Goal: Check status: Check status

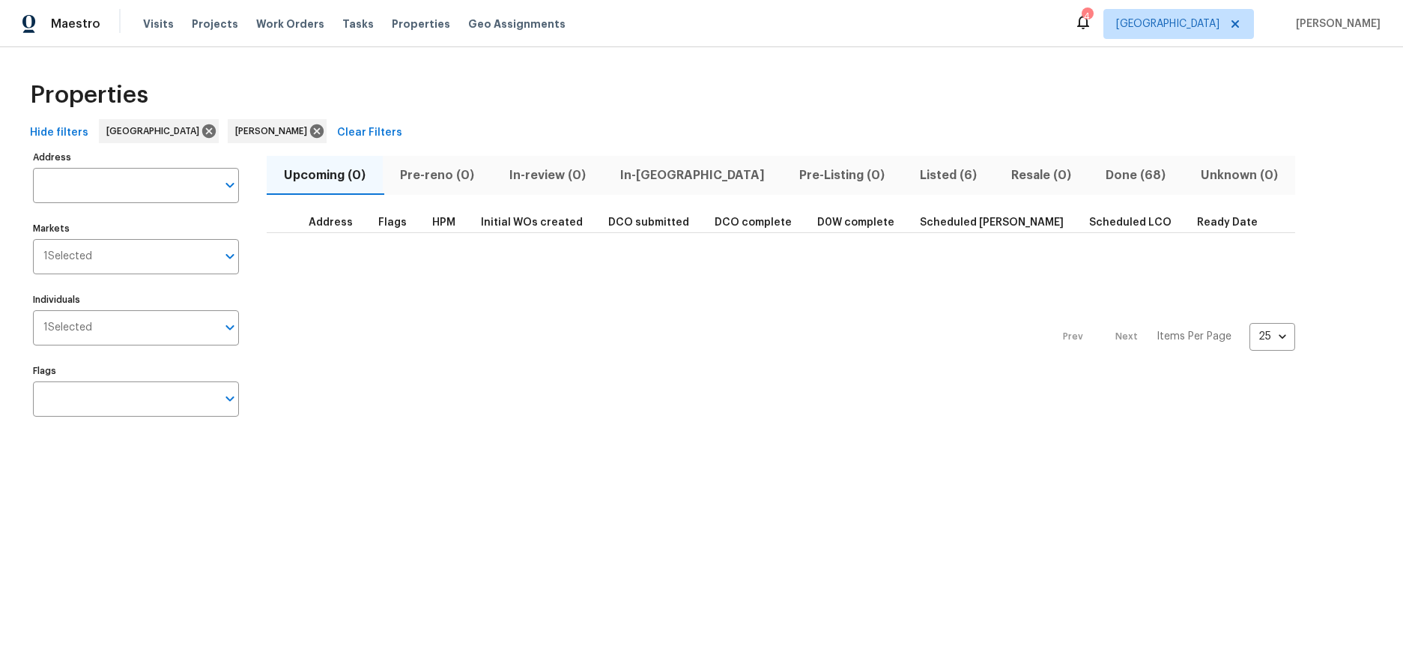
click at [632, 299] on div "Prev Next Items Per Page 25 25 ​" at bounding box center [781, 332] width 1029 height 199
click at [1009, 178] on span "Resale (0)" at bounding box center [1046, 175] width 75 height 21
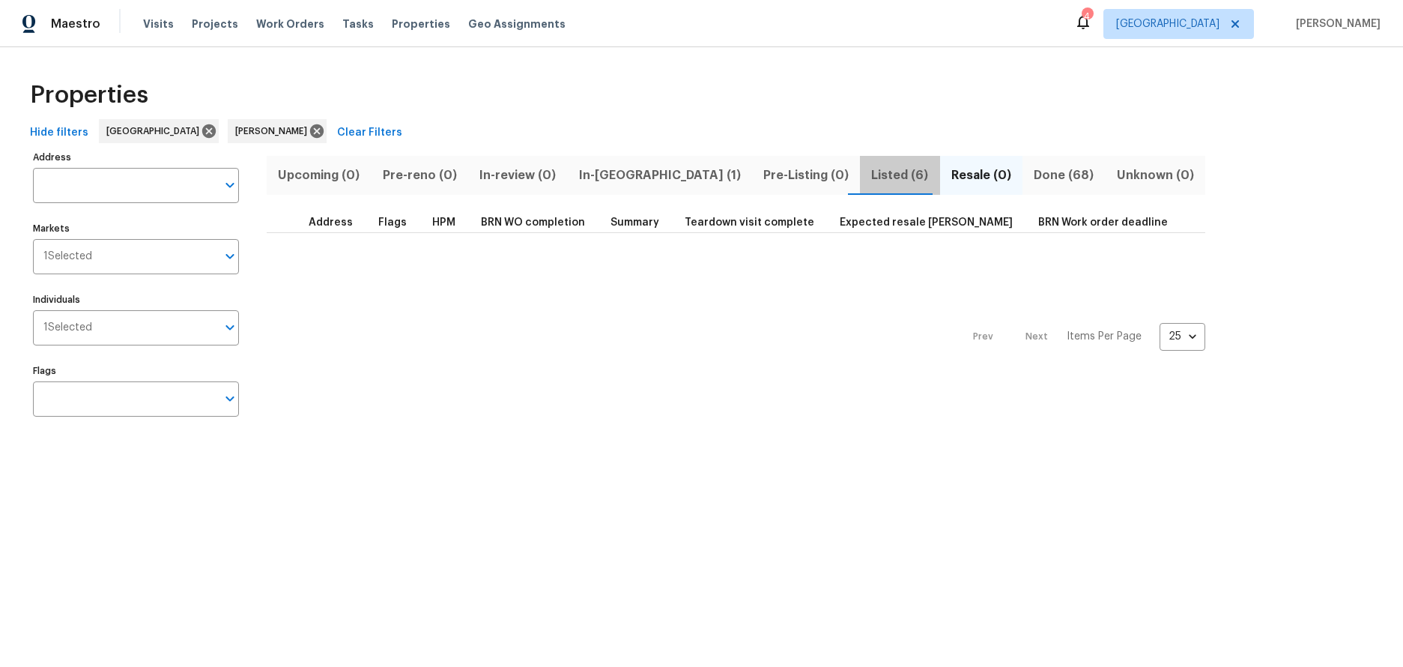
click at [869, 179] on span "Listed (6)" at bounding box center [899, 175] width 61 height 21
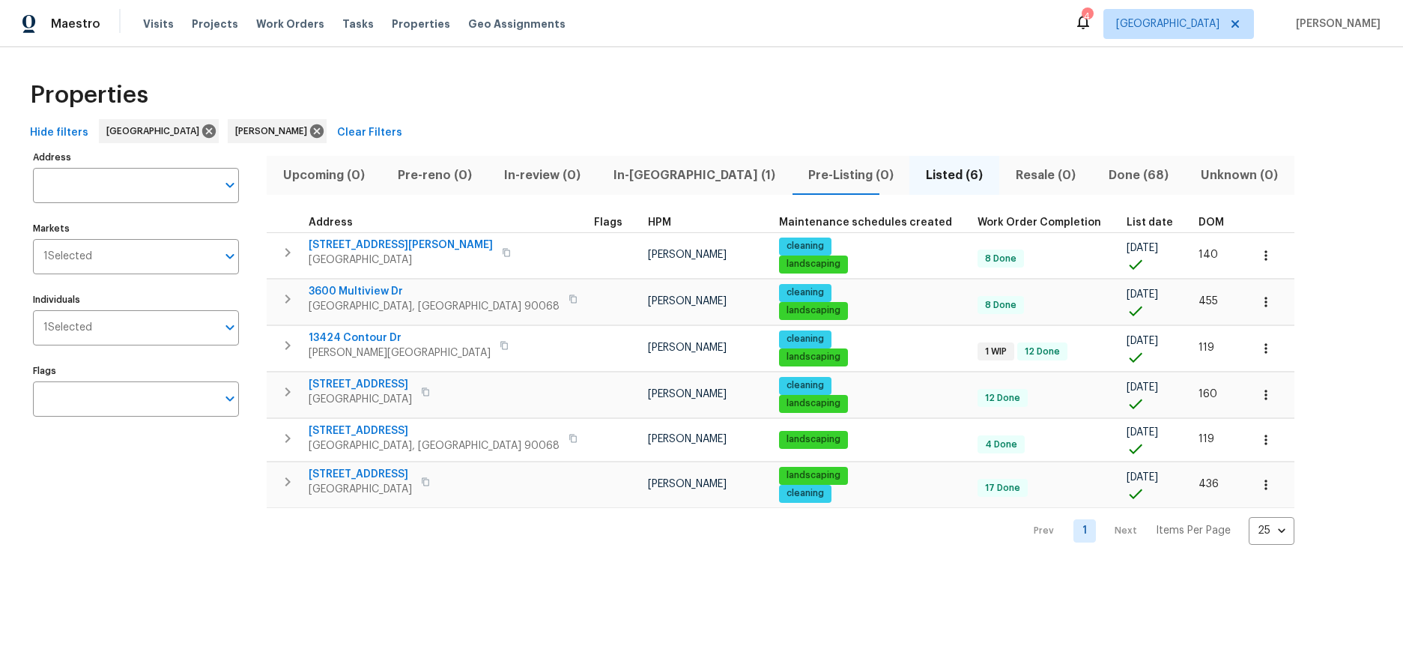
click at [441, 559] on div "Properties Hide filters [GEOGRAPHIC_DATA] [PERSON_NAME] Clear Filters Address A…" at bounding box center [701, 307] width 1403 height 521
click at [1101, 180] on span "Done (68)" at bounding box center [1138, 175] width 75 height 21
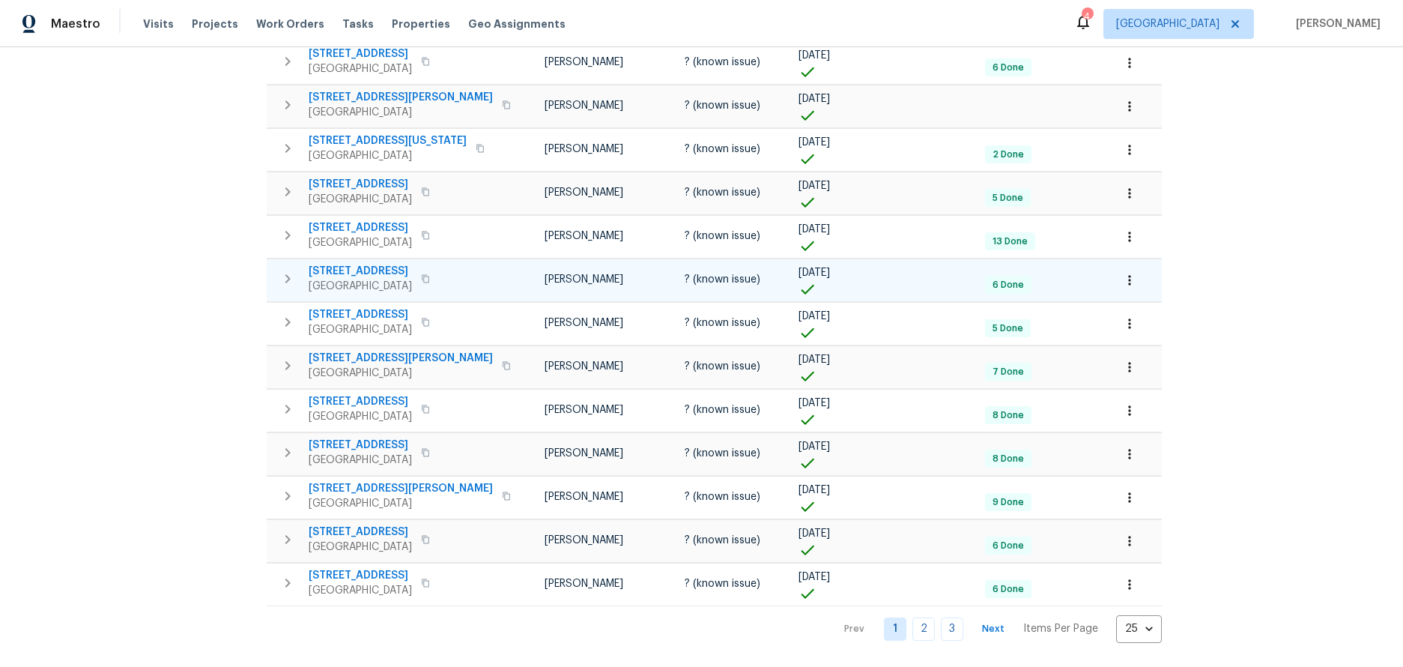
scroll to position [724, 0]
click at [1023, 611] on body "Maestro Visits Projects Work Orders Tasks Properties Geo Assignments 4 Los Ange…" at bounding box center [701, 333] width 1403 height 667
click at [1009, 619] on li "100" at bounding box center [1012, 626] width 70 height 45
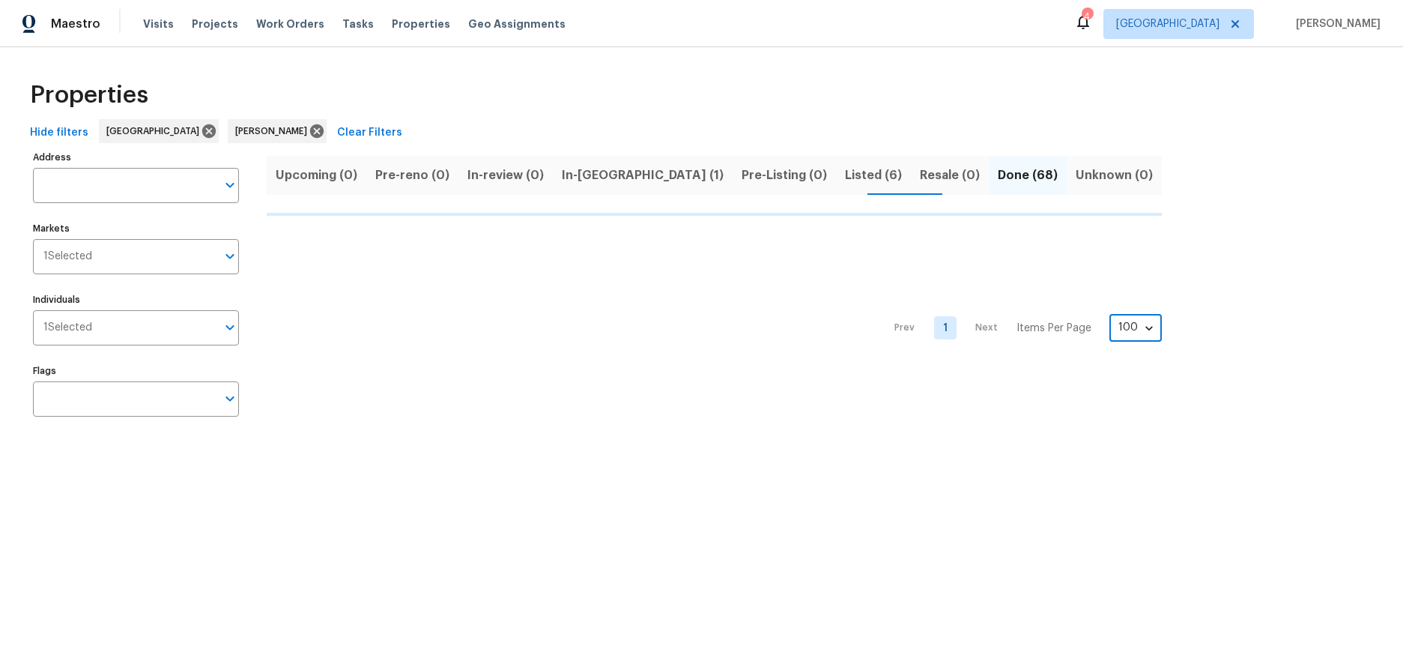
type input "100"
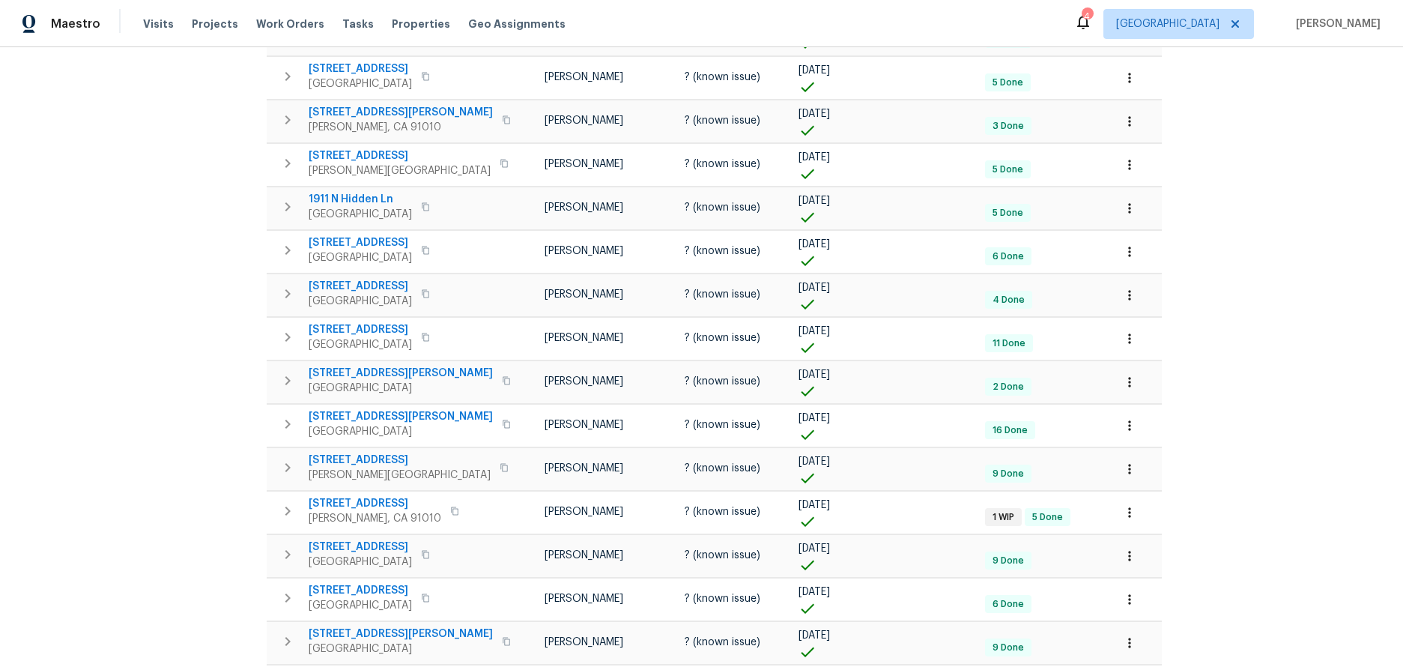
scroll to position [1543, 0]
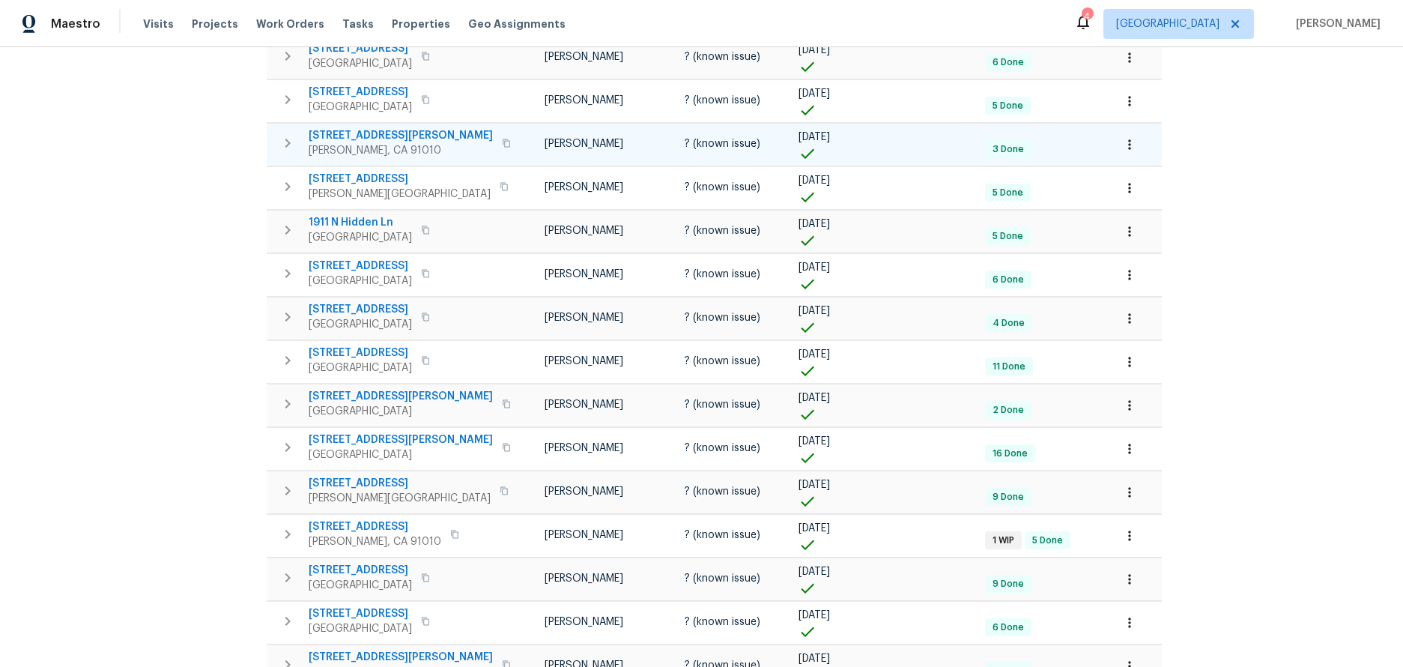
click at [497, 141] on button "button" at bounding box center [506, 143] width 18 height 21
click at [100, 246] on div "Address Address Markets 1 Selected Markets Individuals 1 Selected Individuals F…" at bounding box center [145, 142] width 225 height 3077
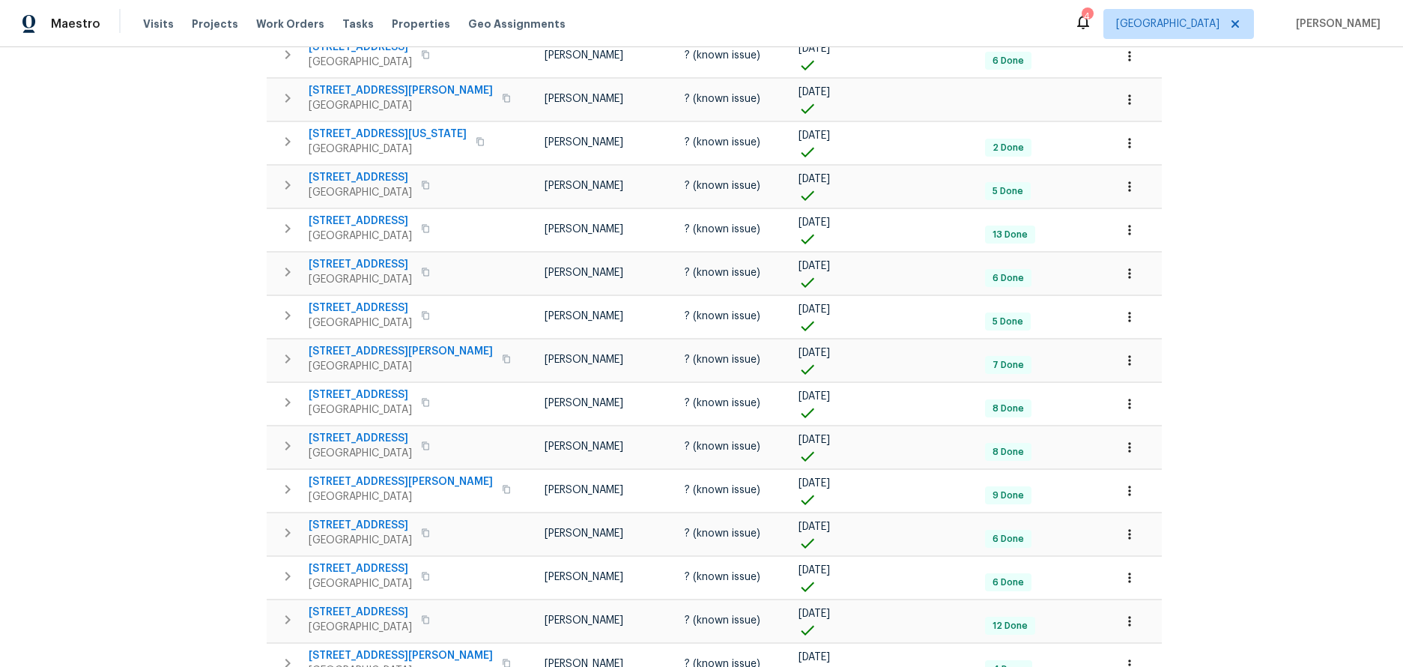
scroll to position [0, 0]
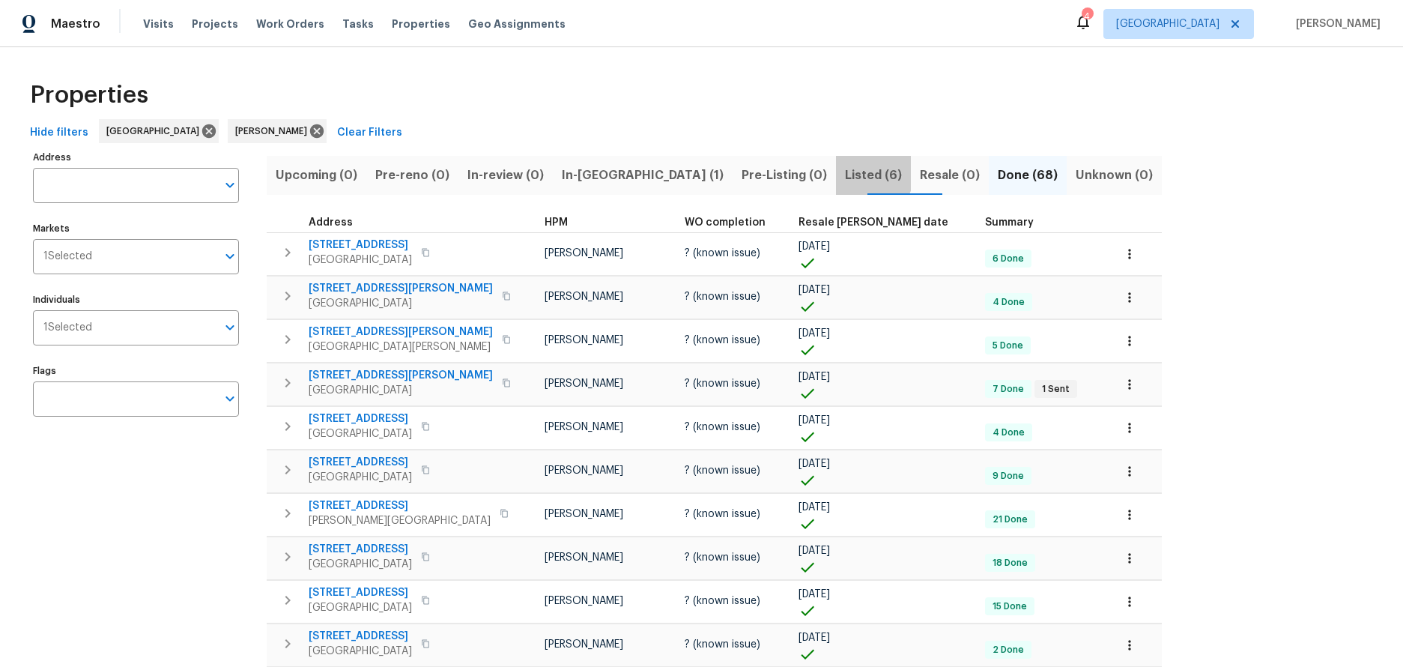
click at [845, 171] on span "Listed (6)" at bounding box center [873, 175] width 57 height 21
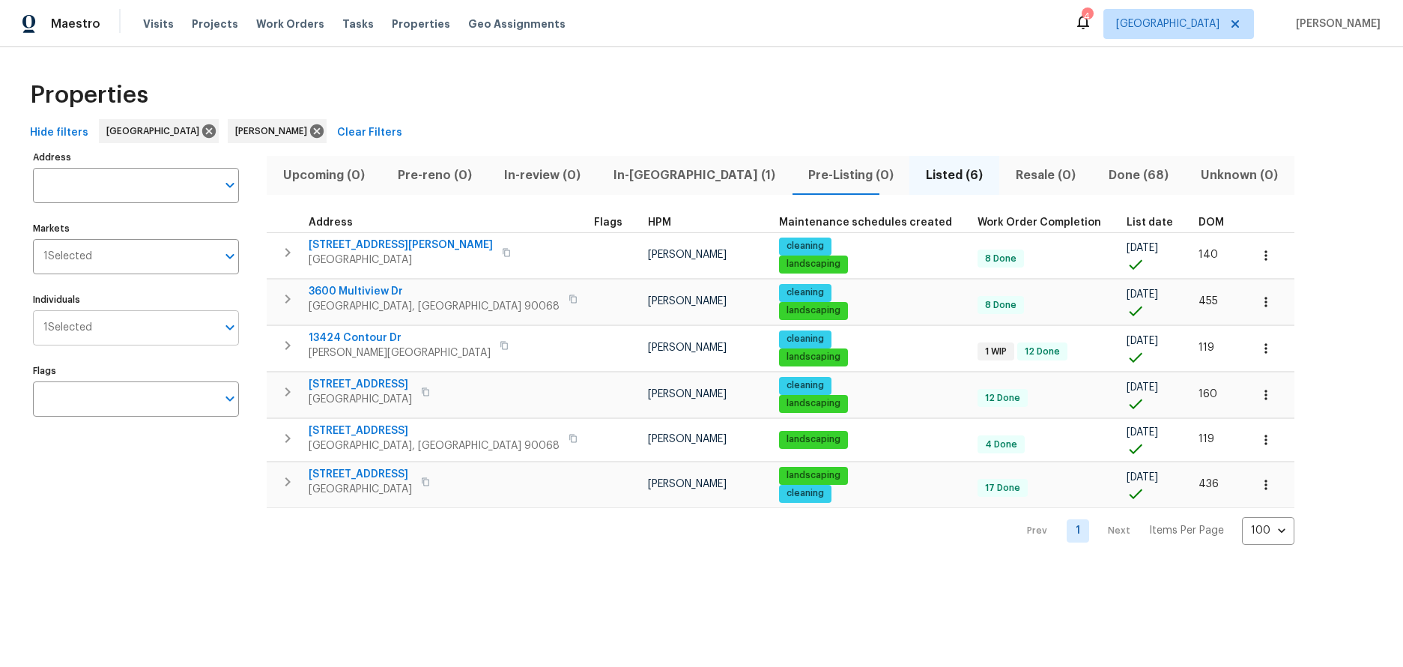
click at [117, 321] on input "Individuals" at bounding box center [154, 327] width 124 height 35
click at [161, 336] on input "Daniel Fomen ko]" at bounding box center [129, 327] width 173 height 35
type input "[PERSON_NAME]"
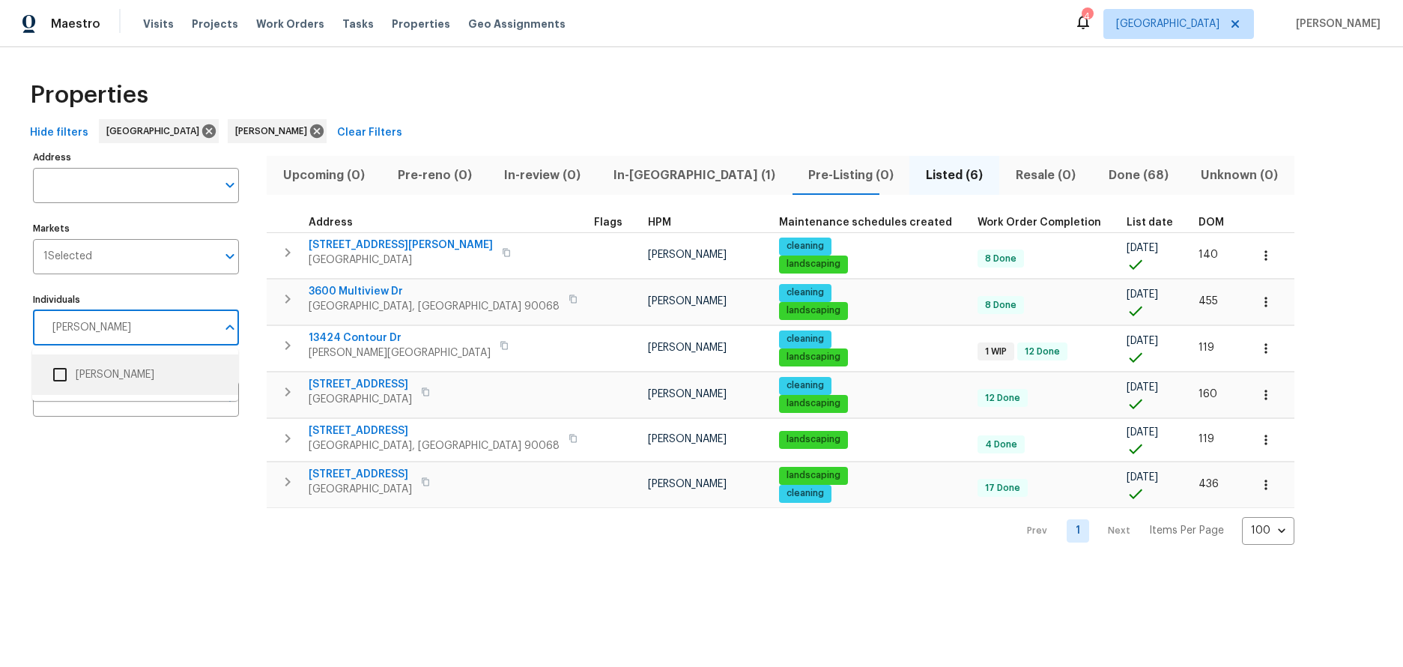
click at [51, 375] on input "checkbox" at bounding box center [59, 374] width 31 height 31
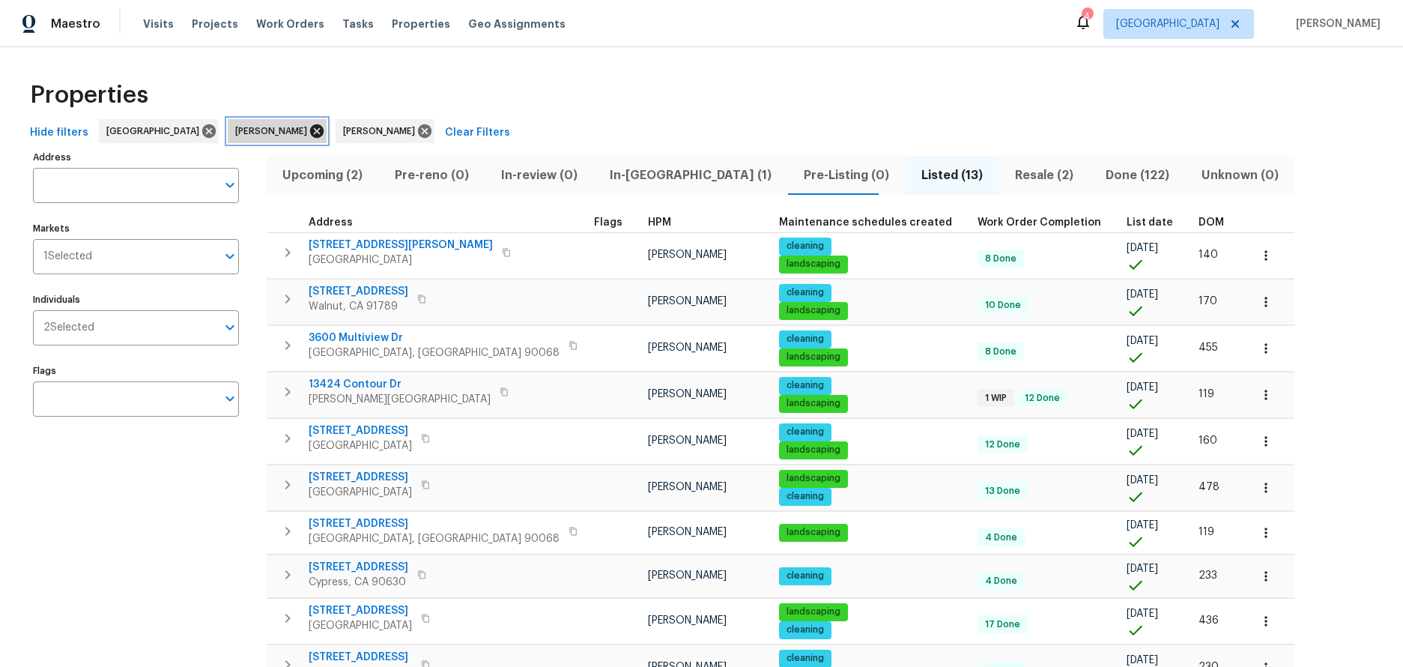
click at [310, 126] on icon at bounding box center [316, 130] width 13 height 13
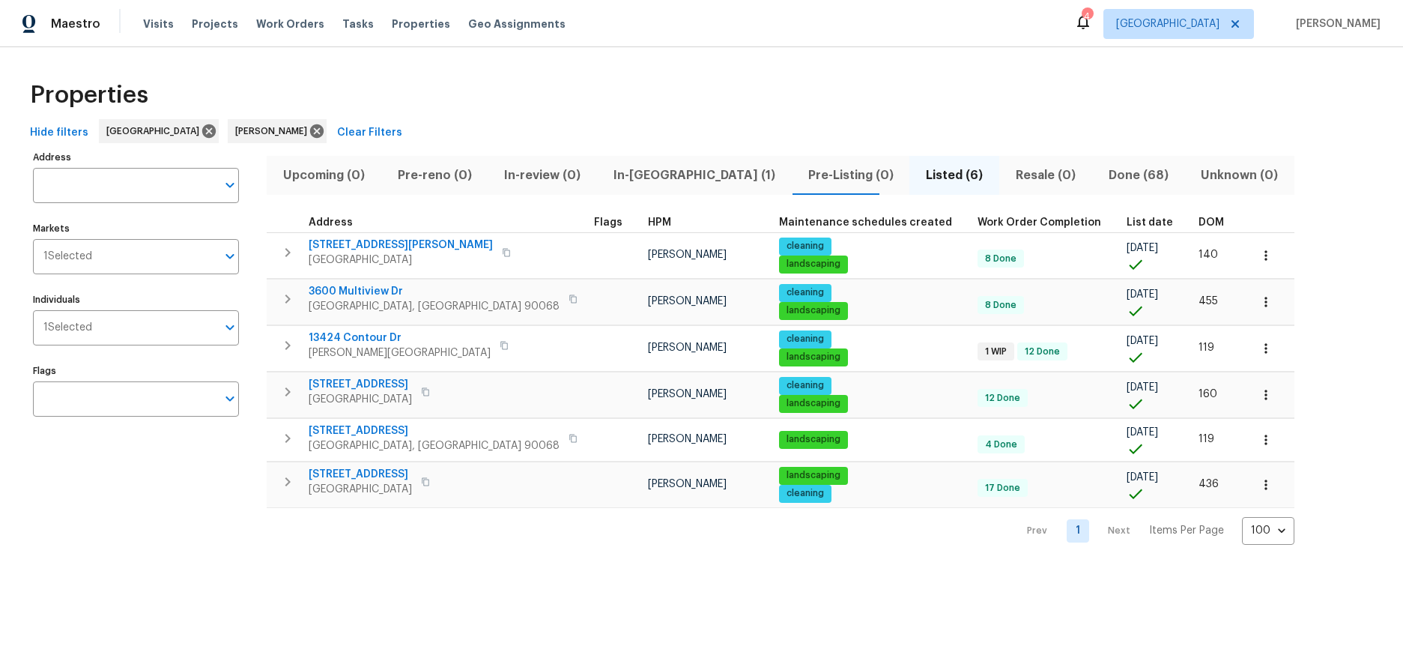
click at [1295, 428] on div "Address Address Markets 1 Selected Markets Individuals 1 Selected Individuals F…" at bounding box center [701, 346] width 1355 height 398
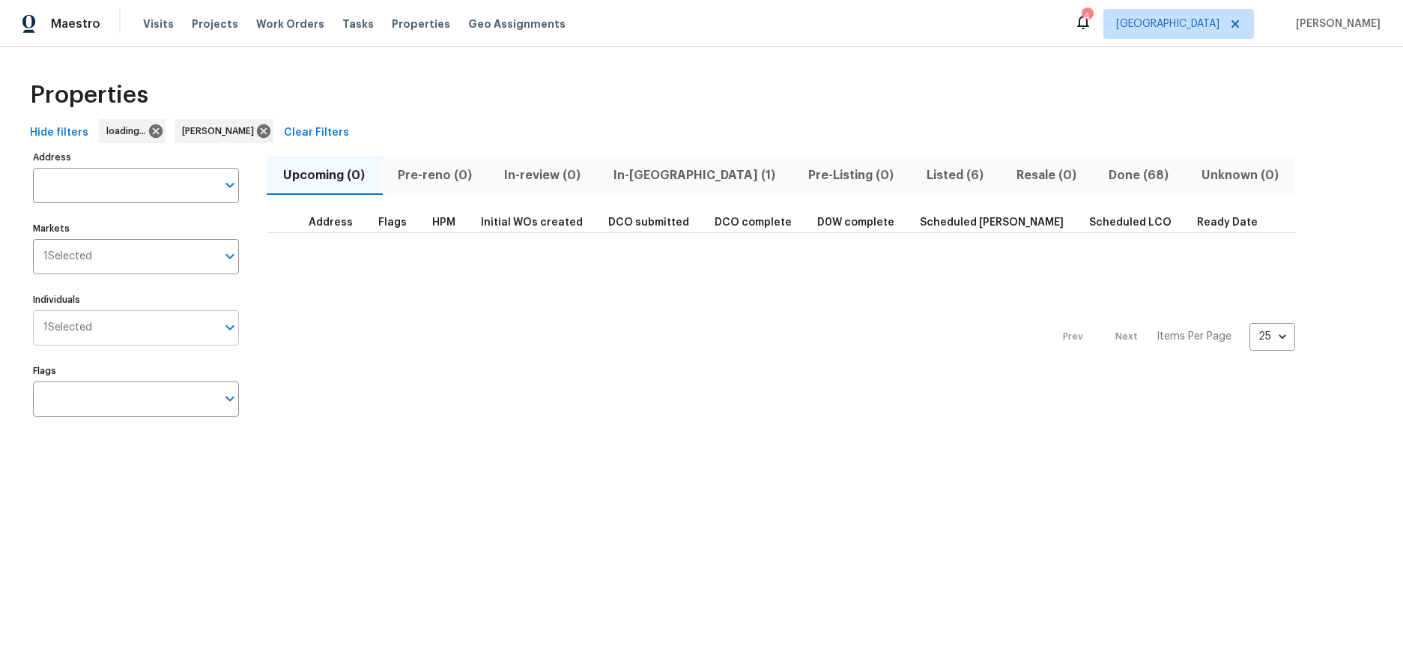
click at [113, 317] on input "Individuals" at bounding box center [154, 327] width 124 height 35
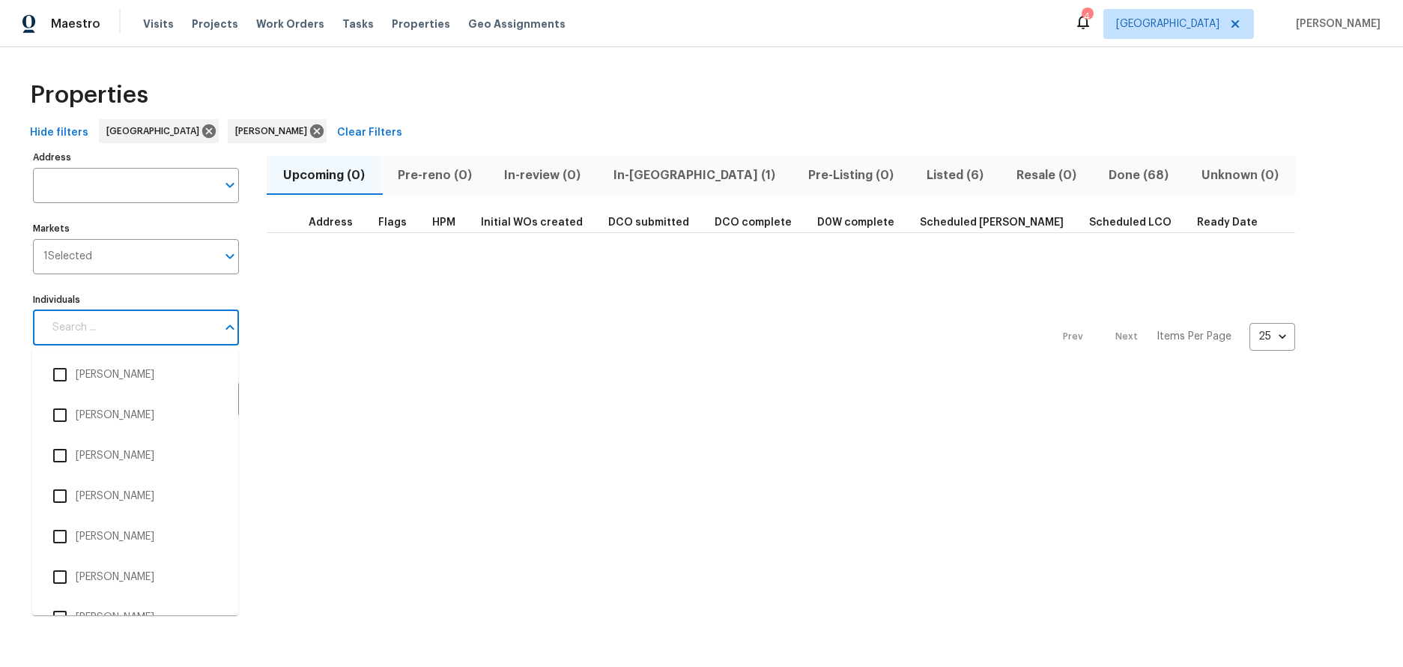
click at [113, 317] on input "Individuals" at bounding box center [129, 327] width 173 height 35
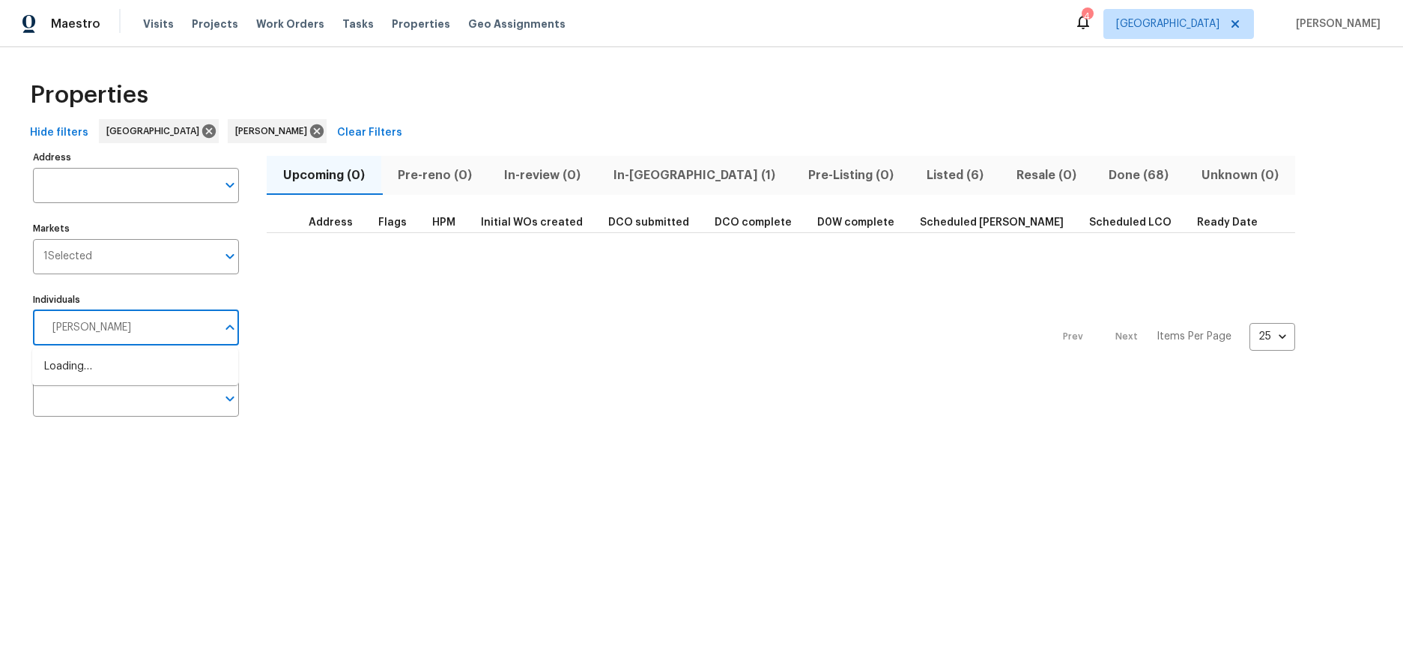
type input "[PERSON_NAME]"
click at [58, 375] on input "checkbox" at bounding box center [59, 374] width 31 height 31
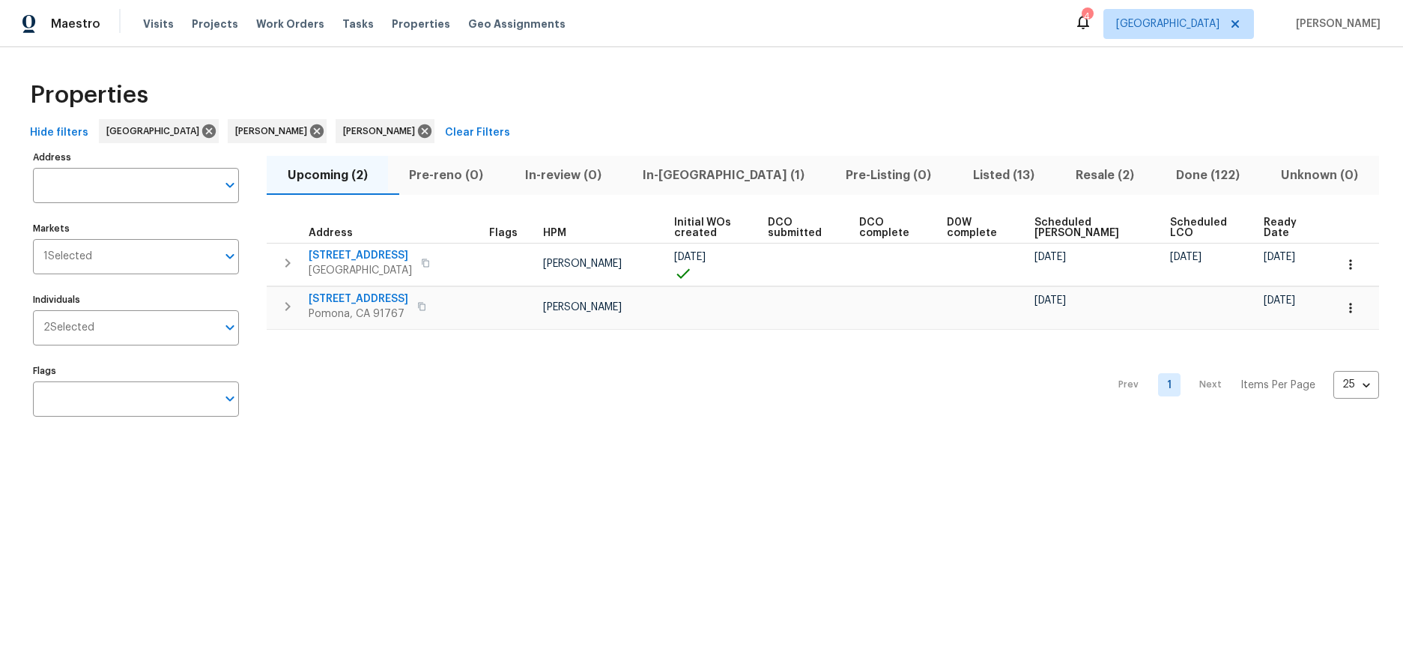
click at [1080, 170] on span "Resale (2)" at bounding box center [1105, 175] width 82 height 21
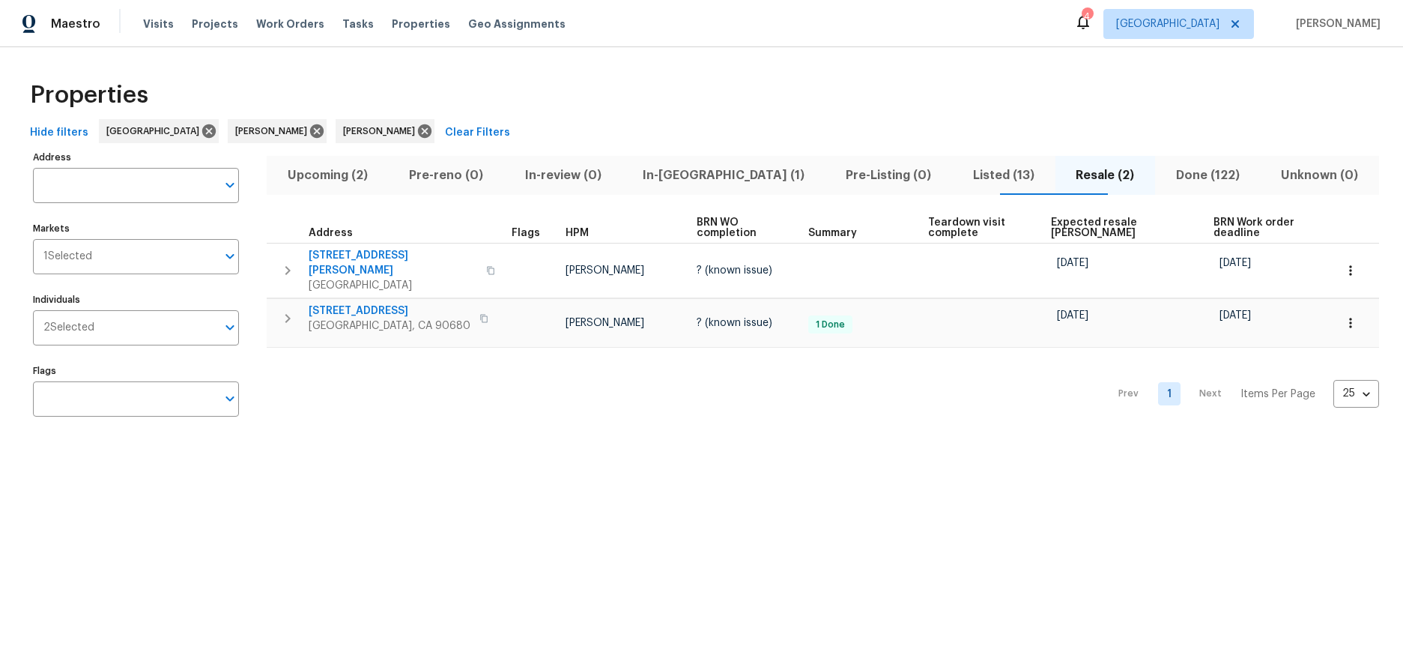
click at [961, 172] on span "Listed (13)" at bounding box center [1003, 175] width 85 height 21
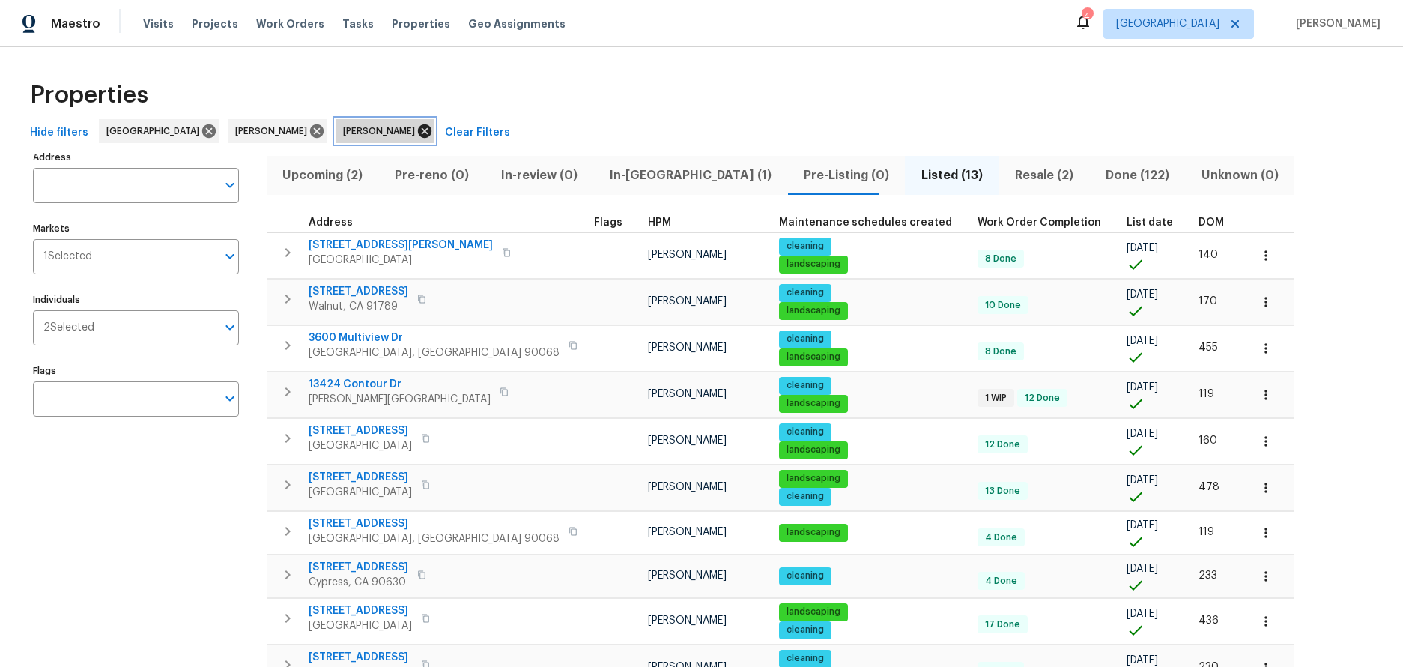
click at [418, 131] on icon at bounding box center [424, 130] width 13 height 13
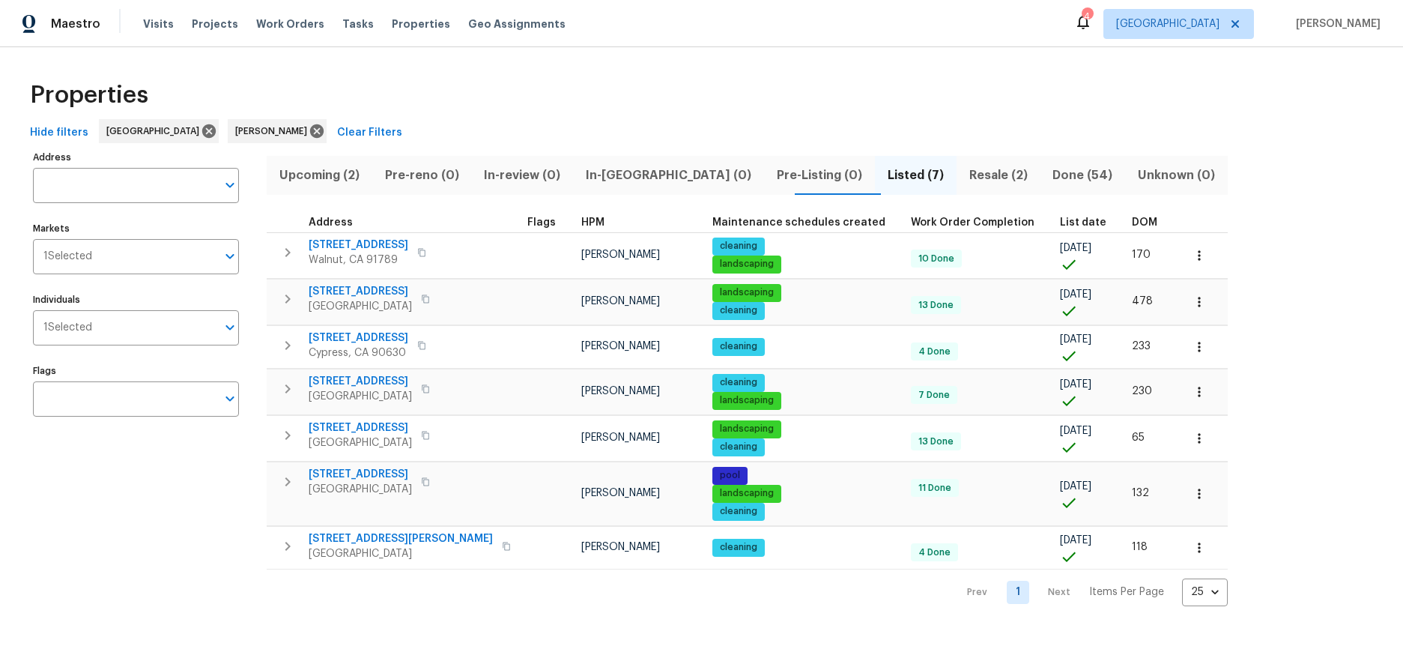
click at [171, 534] on div "Address Address Markets 1 Selected Markets Individuals 1 Selected Individuals F…" at bounding box center [145, 376] width 225 height 459
click at [557, 94] on div "Properties" at bounding box center [701, 95] width 1355 height 48
click at [327, 171] on span "Upcoming (2)" at bounding box center [320, 175] width 88 height 21
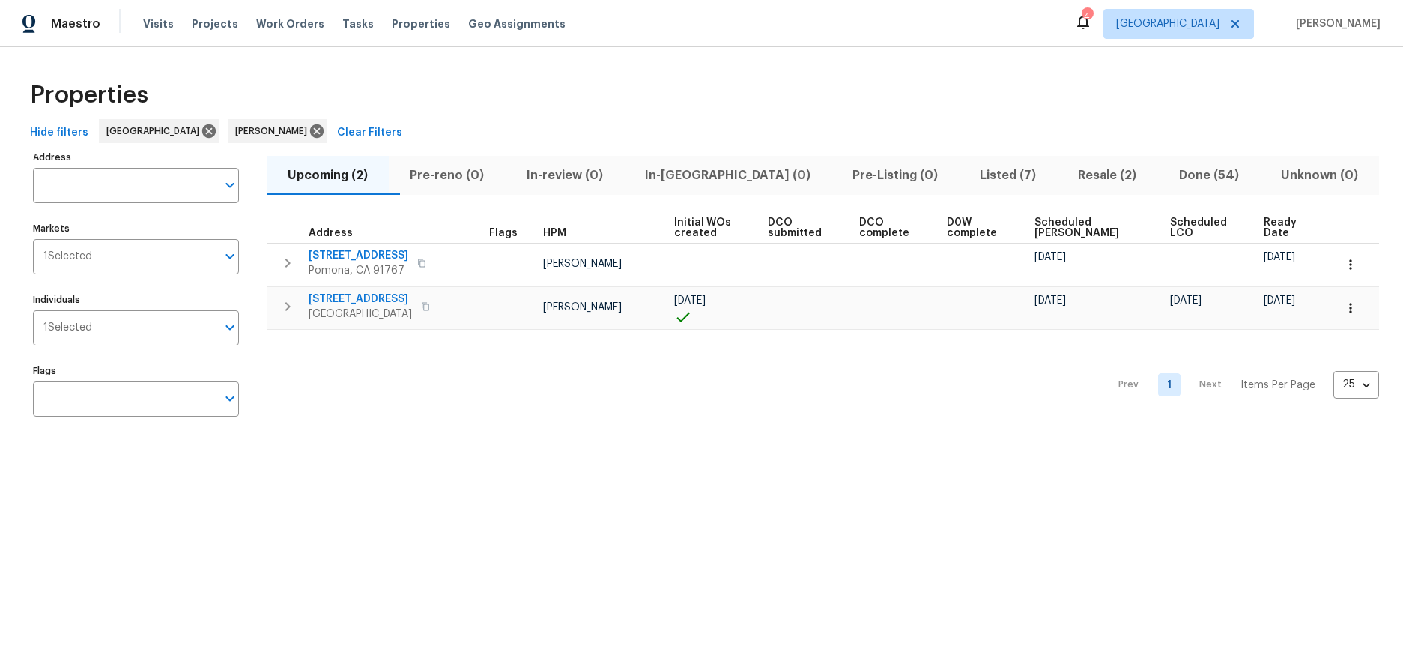
click at [475, 85] on div "Properties" at bounding box center [701, 95] width 1355 height 48
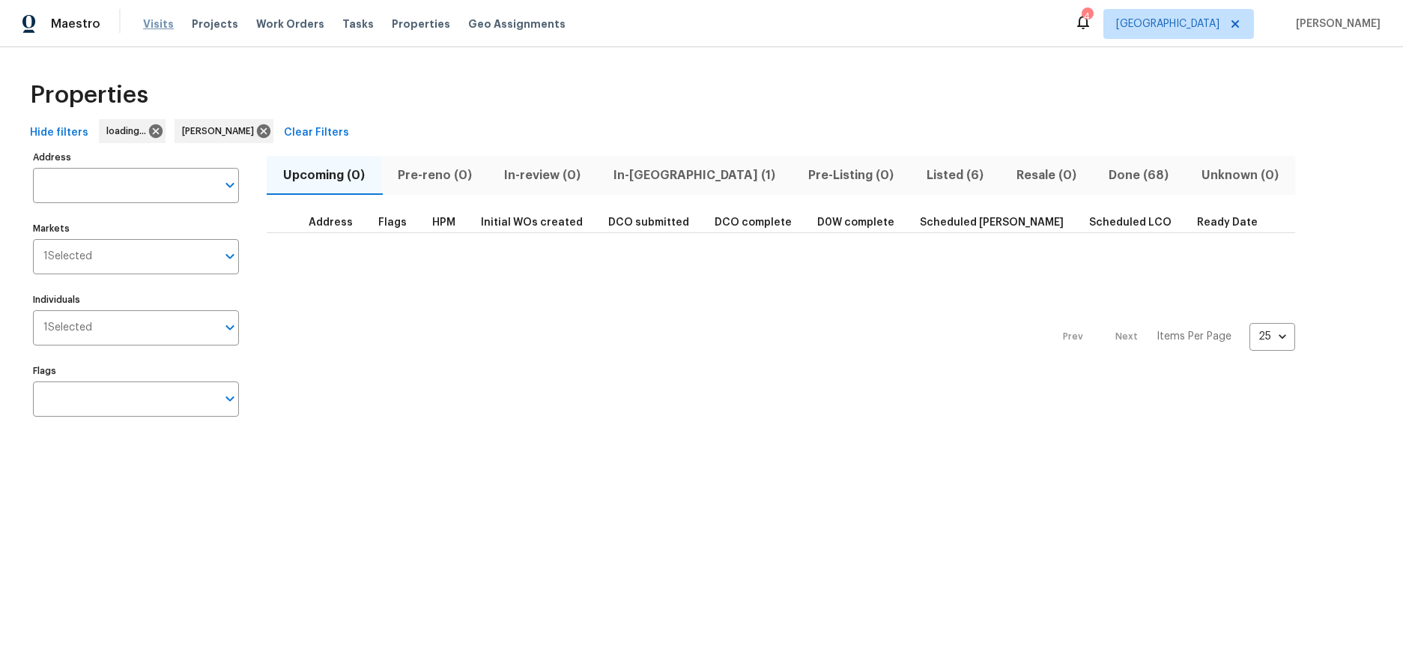
click at [154, 22] on span "Visits" at bounding box center [158, 23] width 31 height 15
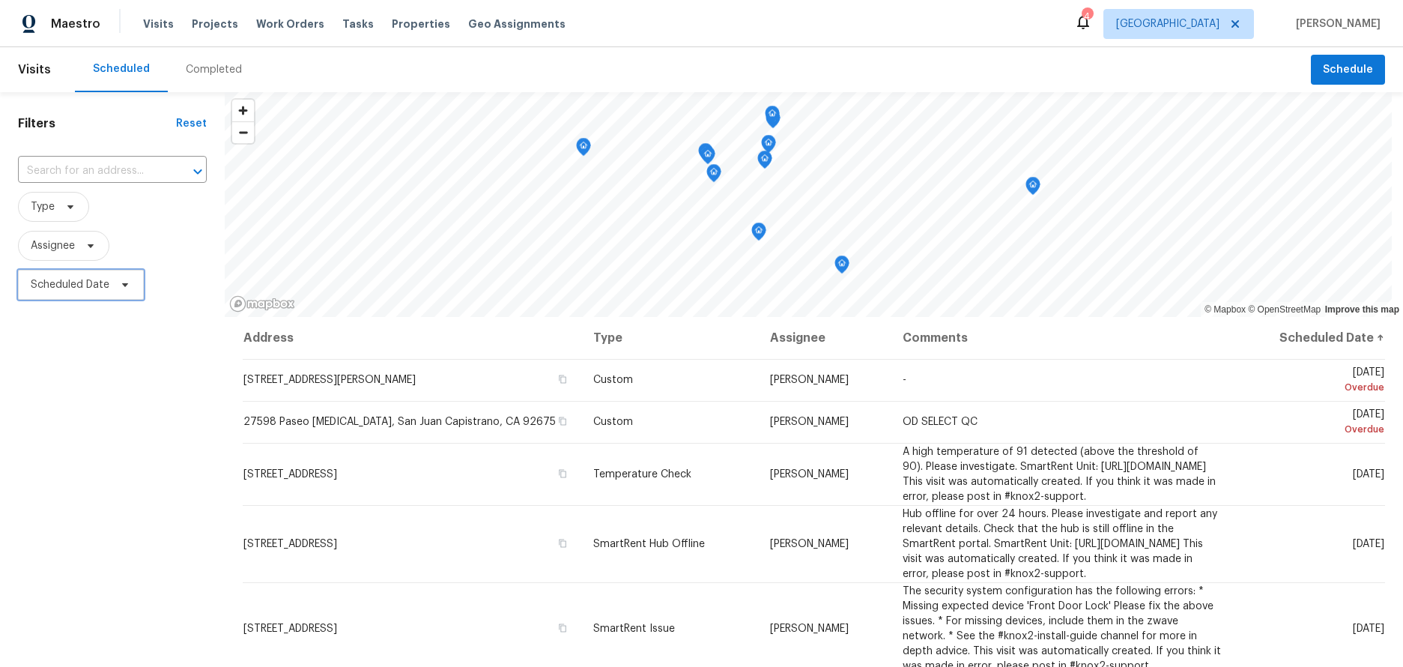
click at [97, 274] on span "Scheduled Date" at bounding box center [81, 285] width 126 height 30
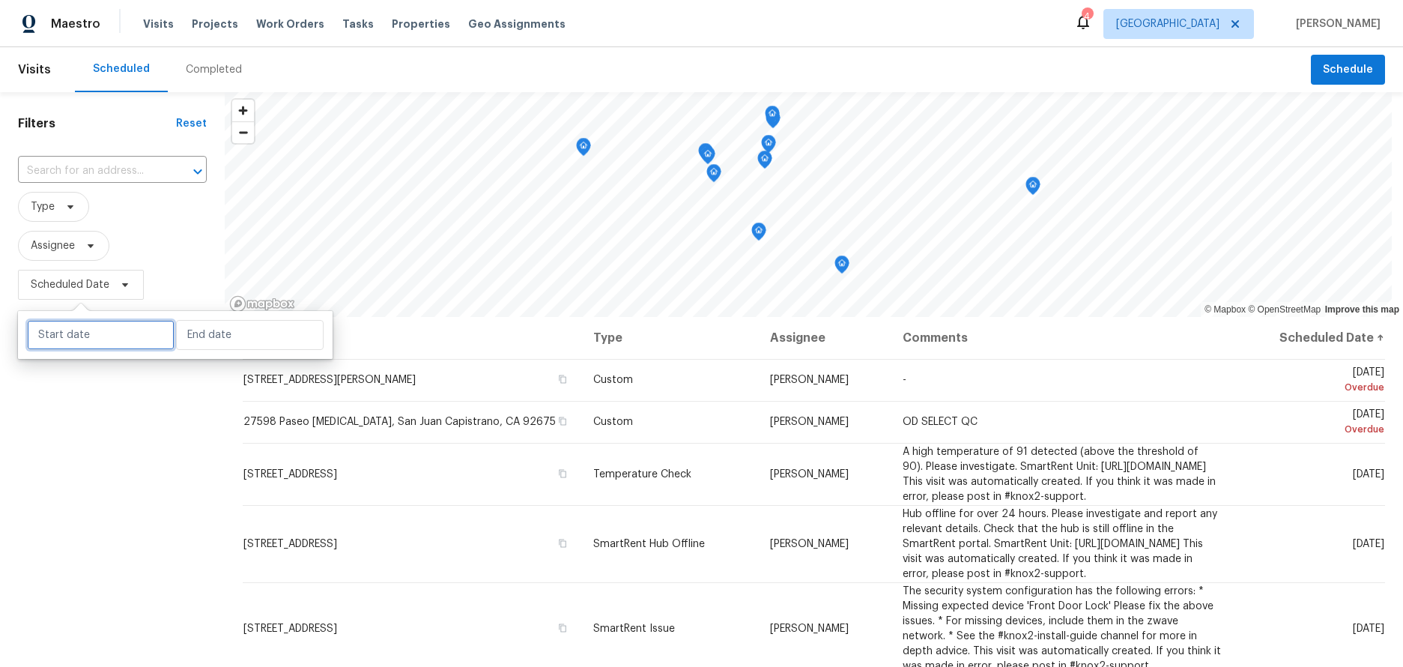
select select "7"
select select "2025"
select select "8"
select select "2025"
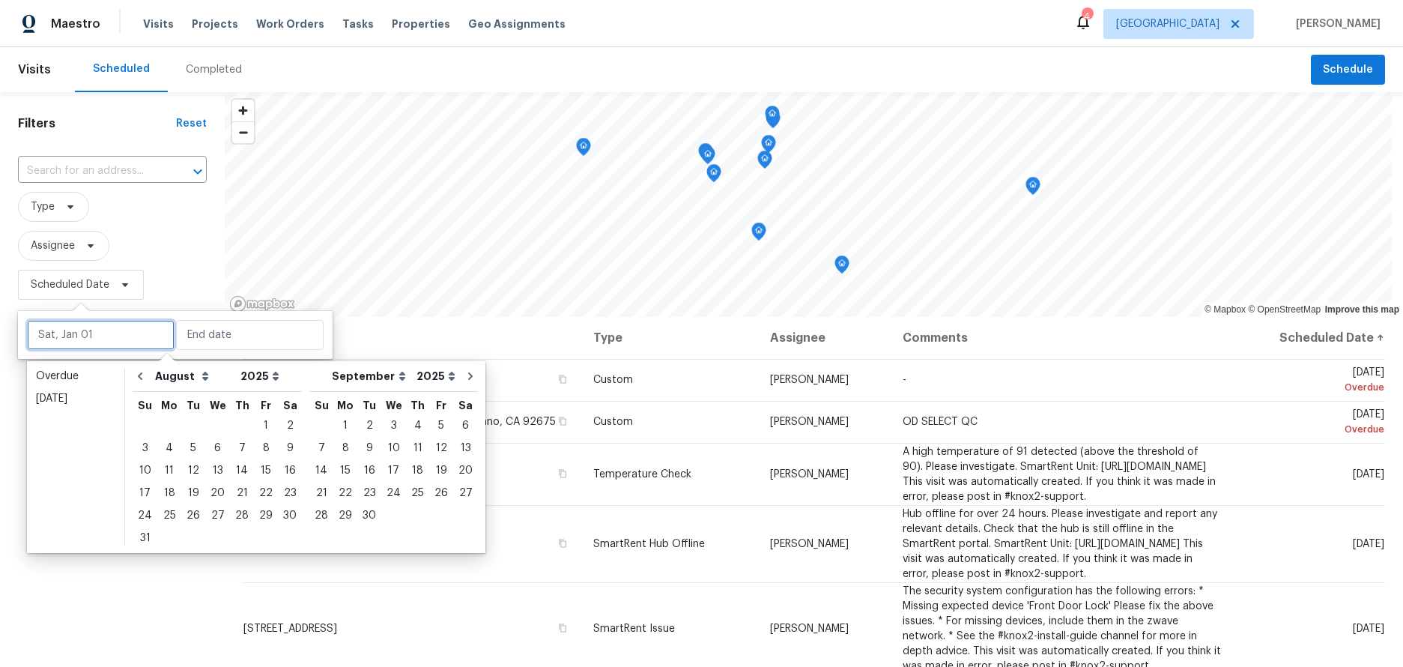
click at [104, 330] on input "text" at bounding box center [101, 335] width 148 height 30
click at [205, 493] on div "20" at bounding box center [217, 492] width 25 height 21
type input "Wed, Aug 20"
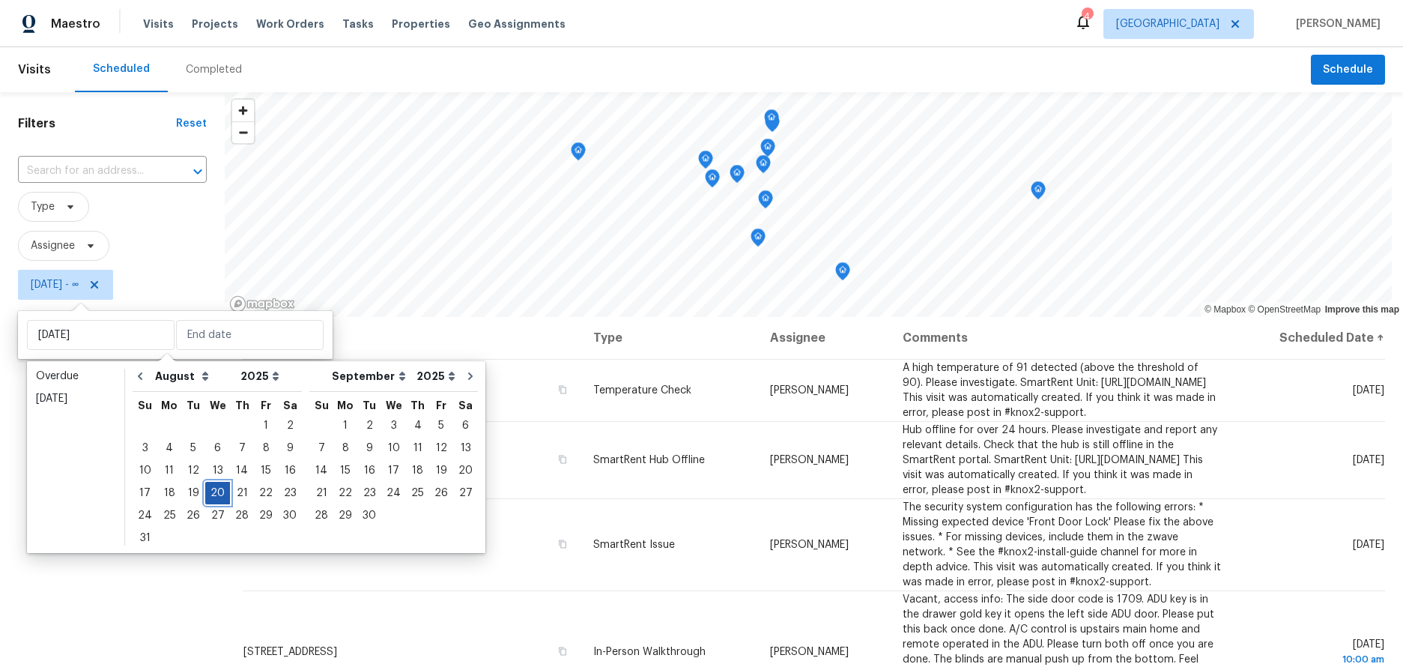
click at [206, 493] on div "20" at bounding box center [217, 492] width 25 height 21
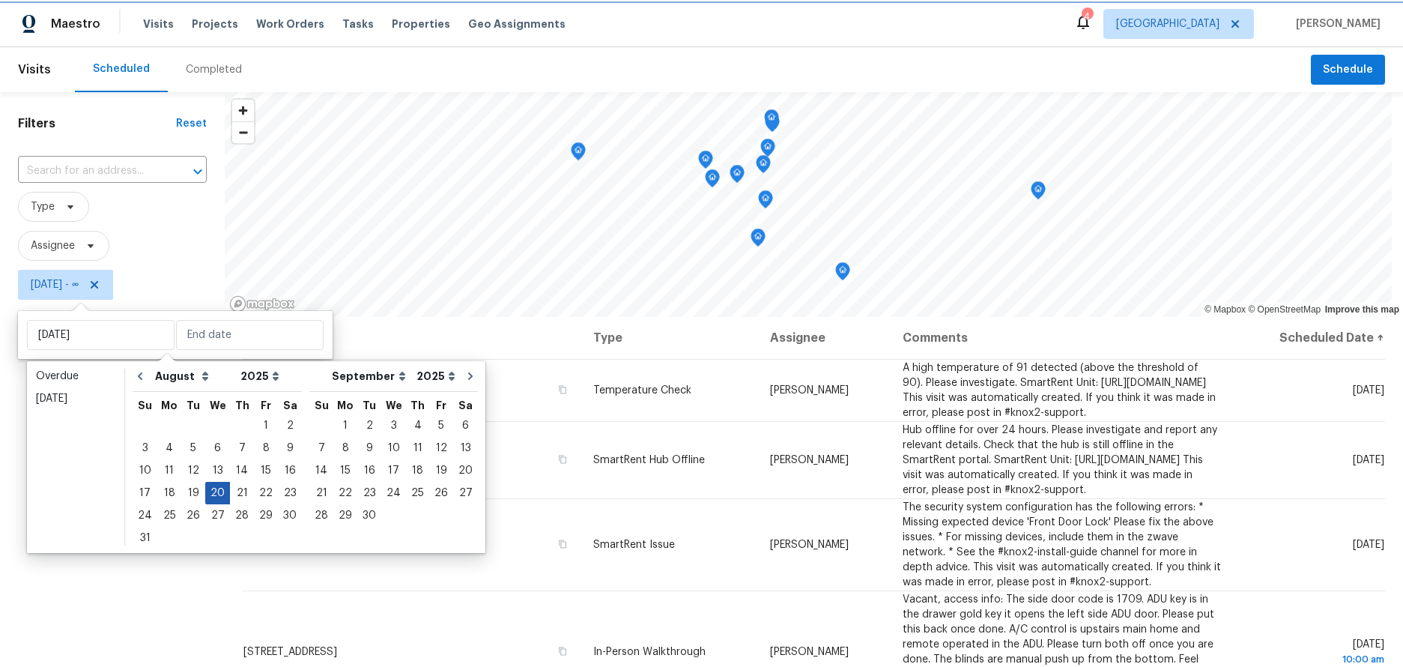
type input "Wed, Aug 20"
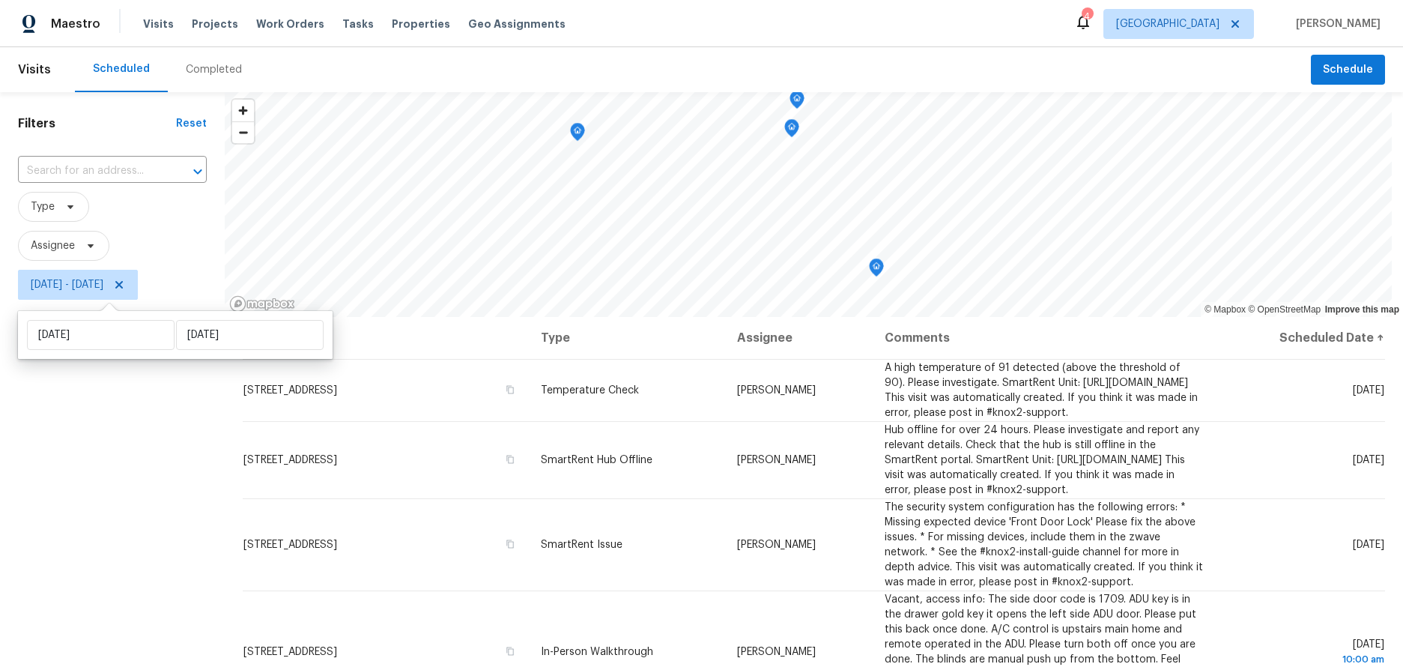
click at [108, 439] on div "Filters Reset ​ Type Assignee Wed, Aug 20 - Wed, Aug 20" at bounding box center [112, 471] width 225 height 758
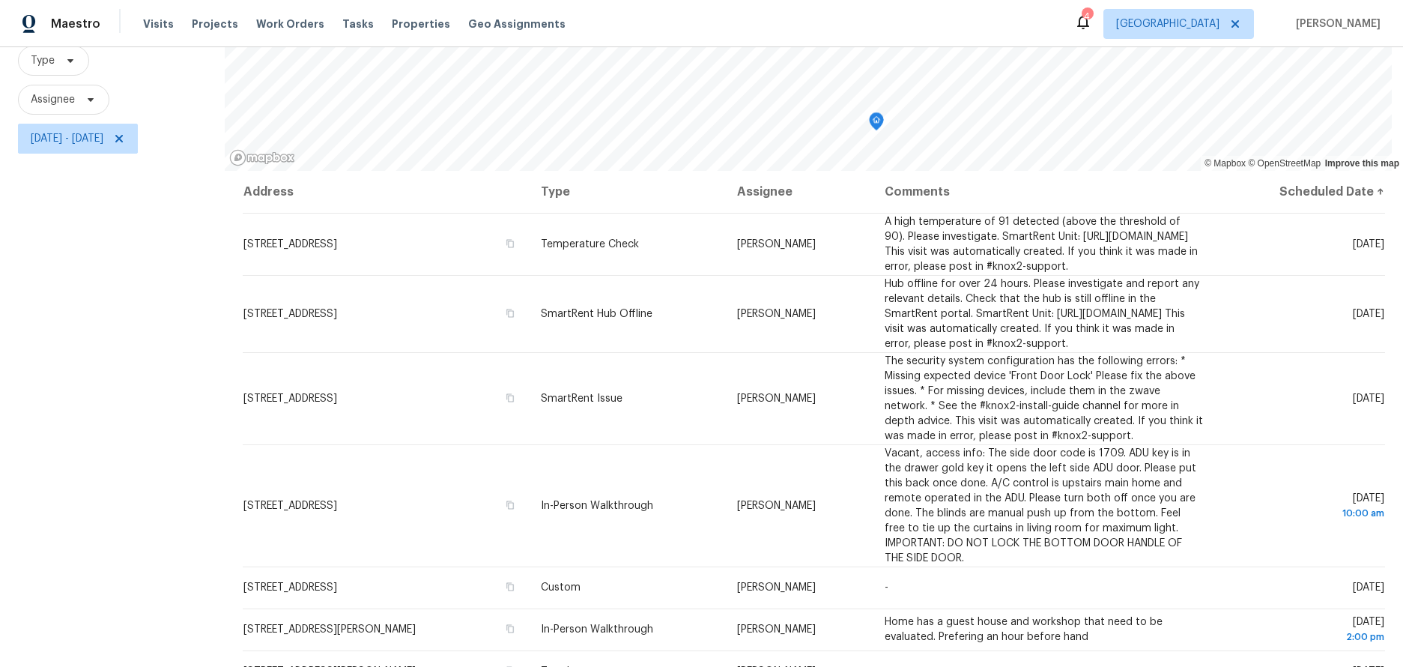
scroll to position [120, 0]
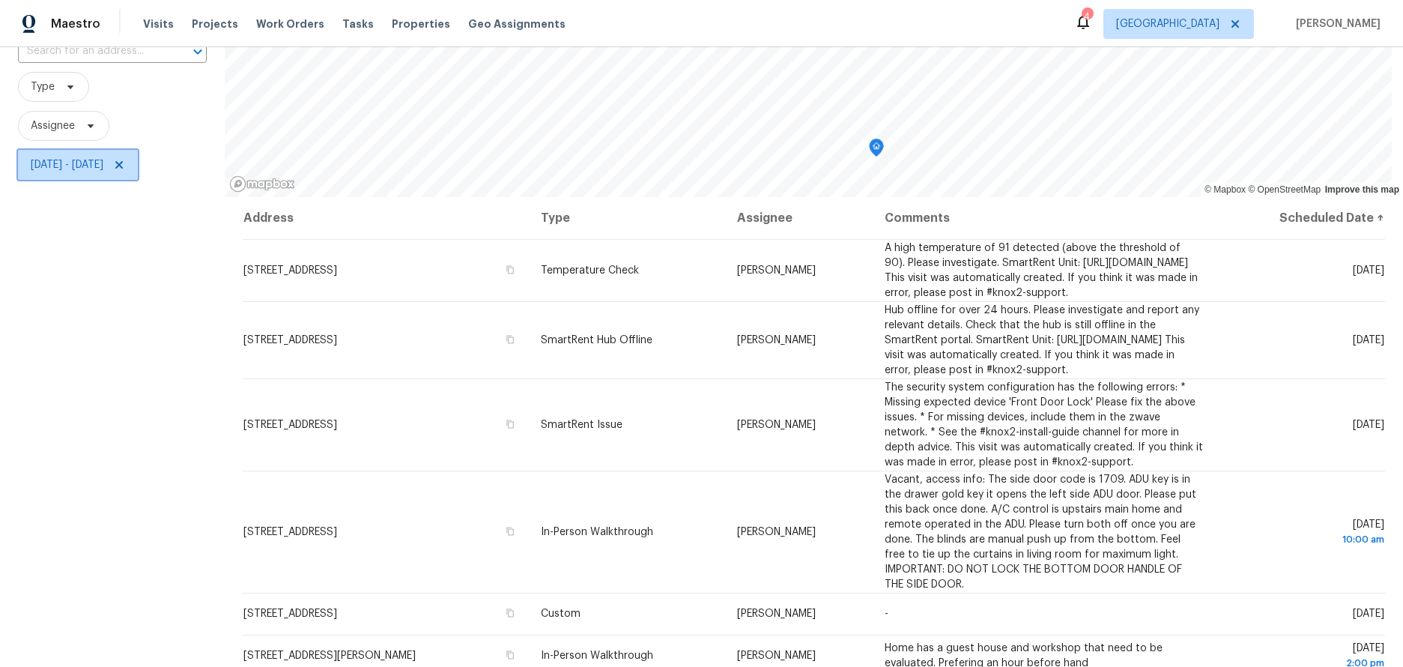
click at [125, 165] on icon at bounding box center [119, 165] width 12 height 12
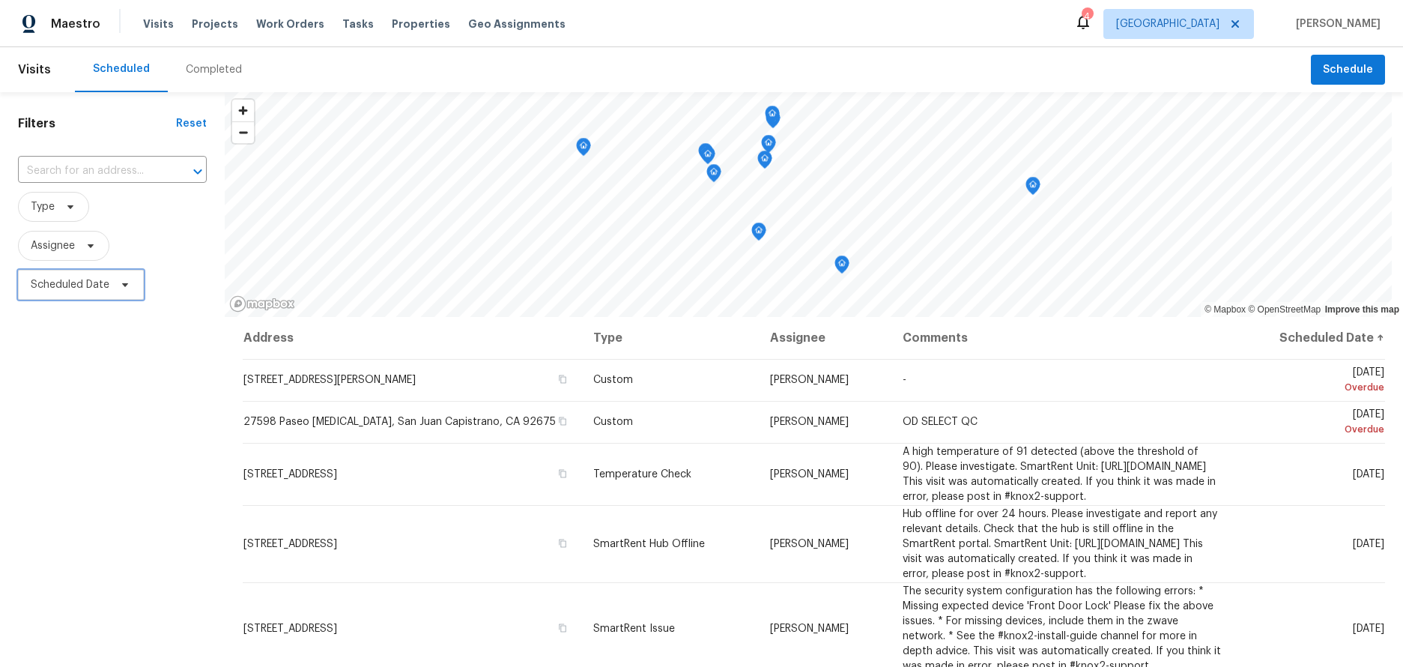
click at [54, 282] on span "Scheduled Date" at bounding box center [70, 284] width 79 height 15
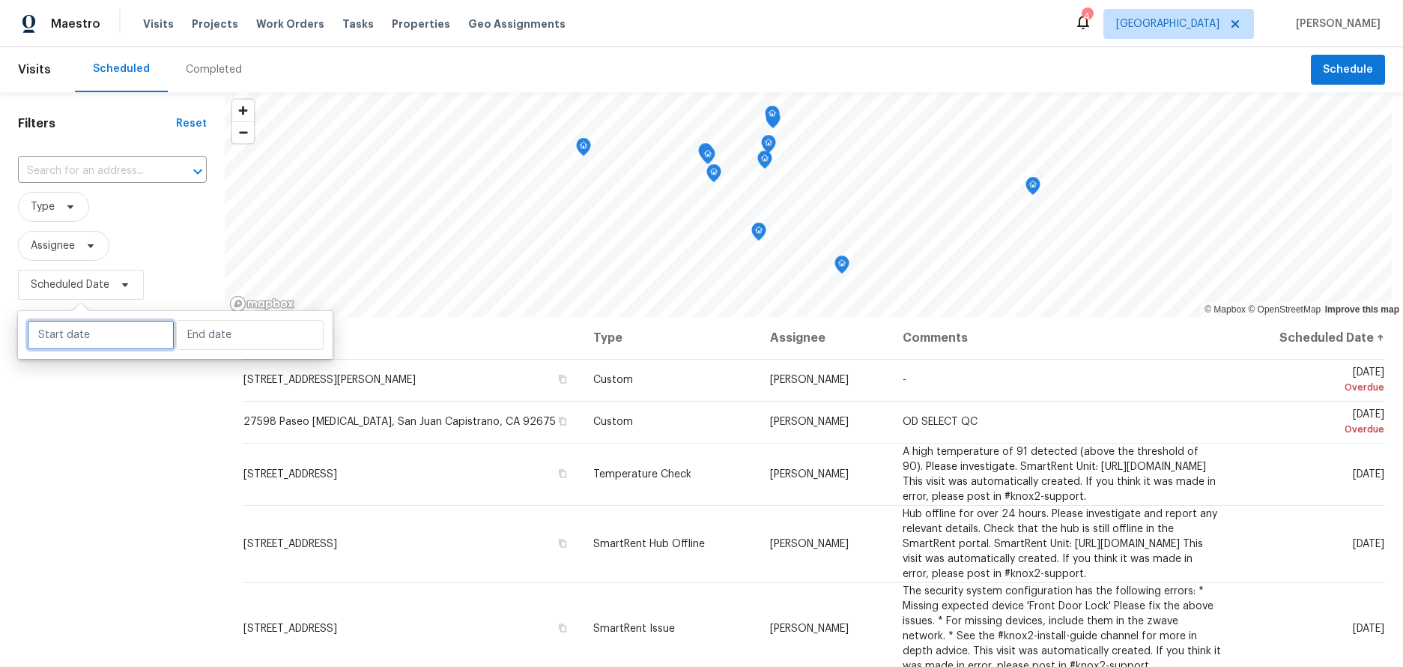
click at [70, 325] on input "text" at bounding box center [101, 335] width 148 height 30
select select "7"
select select "2025"
select select "8"
select select "2025"
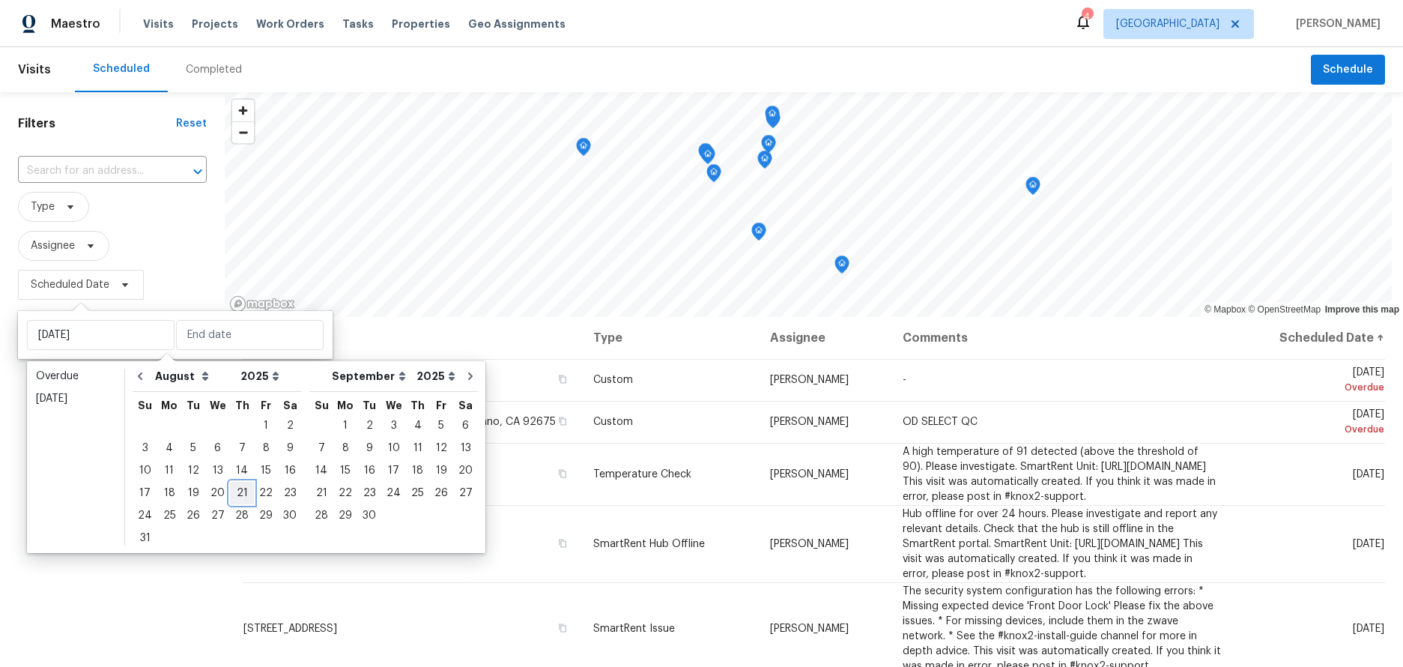
click at [239, 498] on div "21" at bounding box center [242, 492] width 24 height 21
type input "Thu, Aug 21"
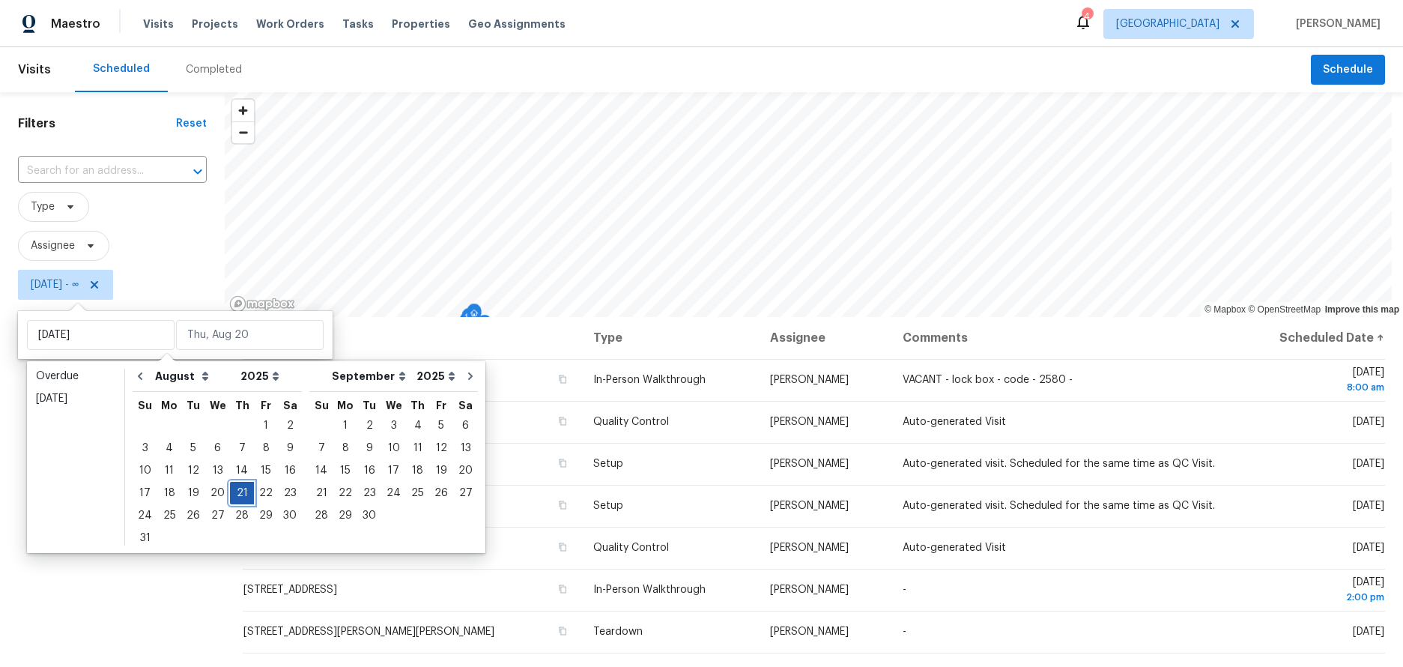
click at [240, 498] on div "21" at bounding box center [242, 492] width 24 height 21
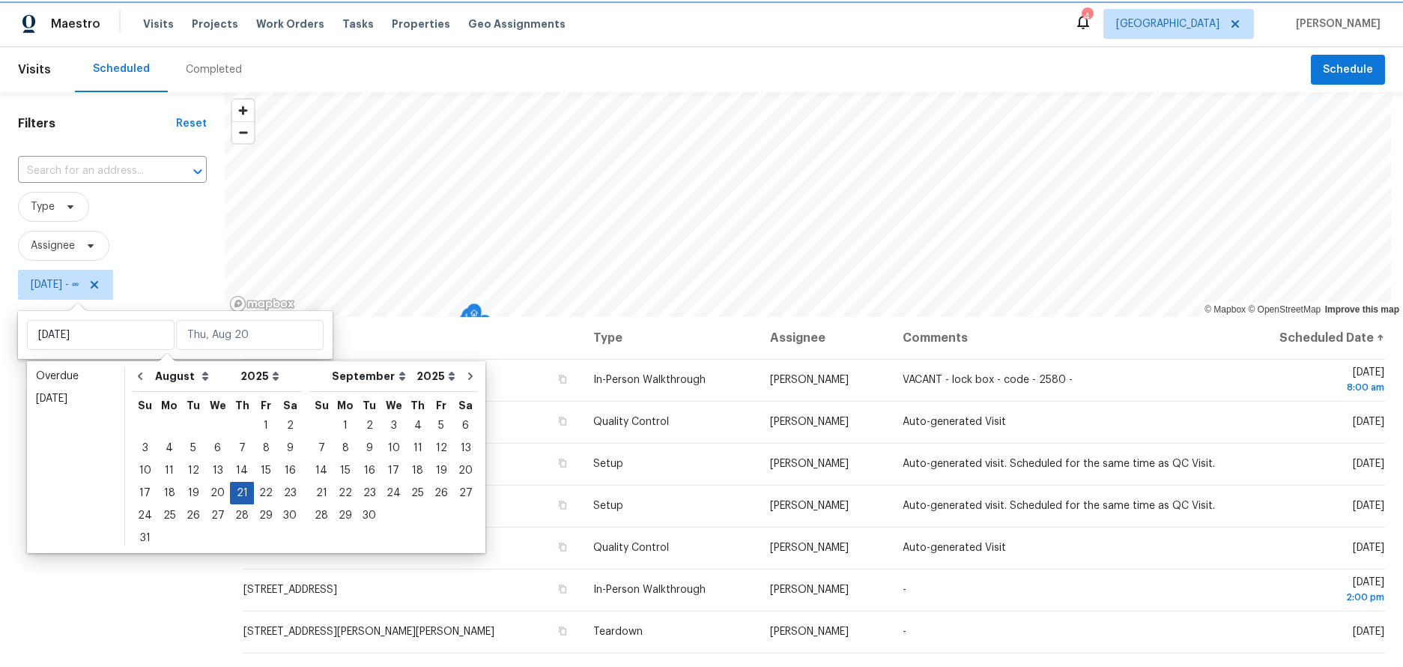
type input "Thu, Aug 21"
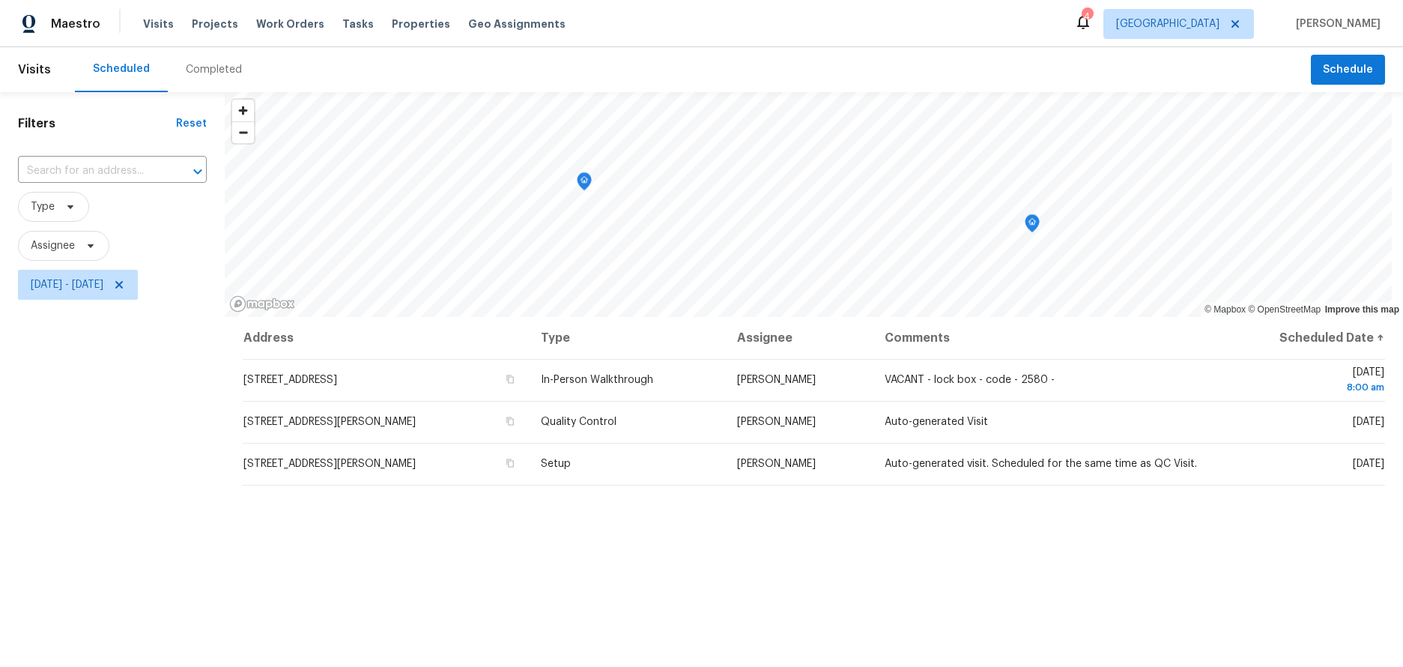
click at [121, 500] on div "Filters Reset ​ Type Assignee Thu, Aug 21 - Thu, Aug 21" at bounding box center [112, 471] width 225 height 758
click at [79, 434] on div "Filters Reset ​ Type Assignee Thu, Aug 21 - Thu, Aug 21" at bounding box center [112, 471] width 225 height 758
